Goal: Navigation & Orientation: Find specific page/section

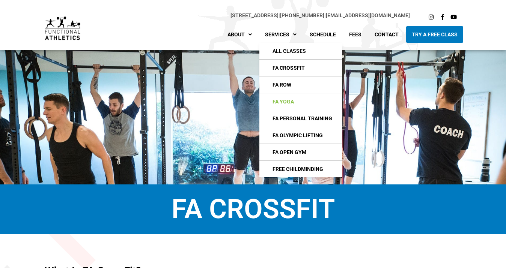
click at [295, 101] on link "FA Yoga" at bounding box center [300, 101] width 83 height 17
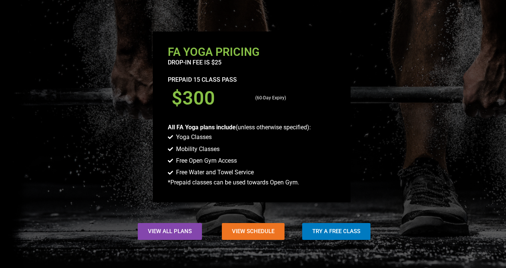
scroll to position [524, 0]
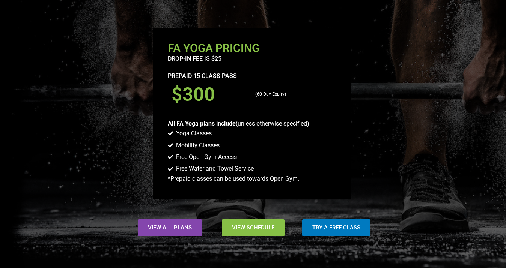
click at [256, 228] on span "View Schedule" at bounding box center [253, 228] width 42 height 6
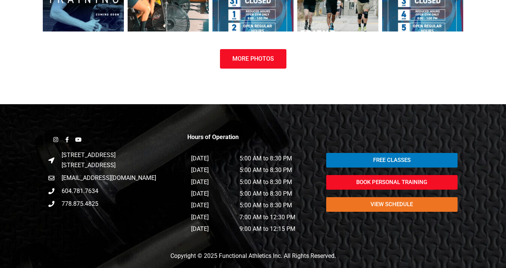
scroll to position [738, 0]
